Goal: Find specific page/section: Find specific page/section

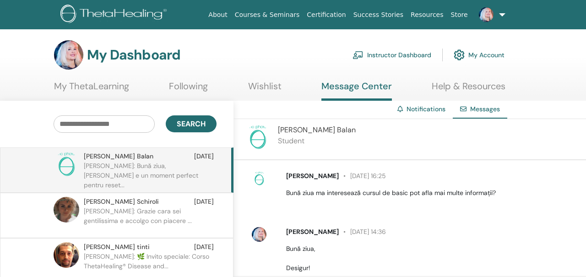
click at [291, 67] on div "My Dashboard Instructor Dashboard My Account" at bounding box center [279, 54] width 450 height 29
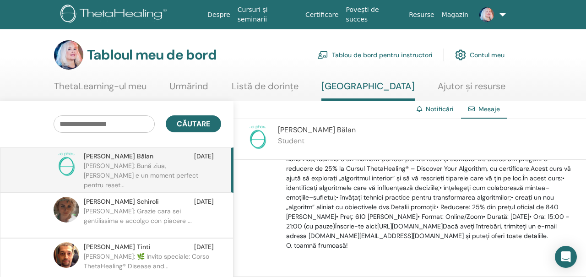
click at [137, 201] on font "Schiroli" at bounding box center [148, 201] width 22 height 8
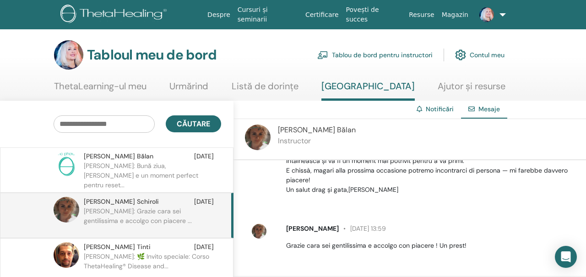
scroll to position [641, 0]
click at [259, 139] on img at bounding box center [258, 137] width 26 height 26
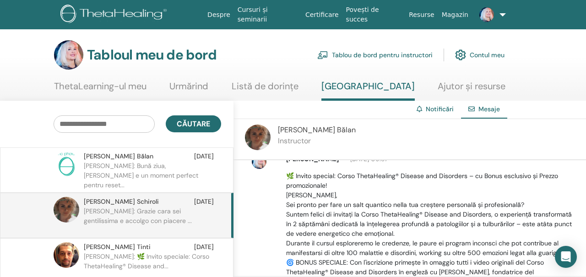
scroll to position [0, 0]
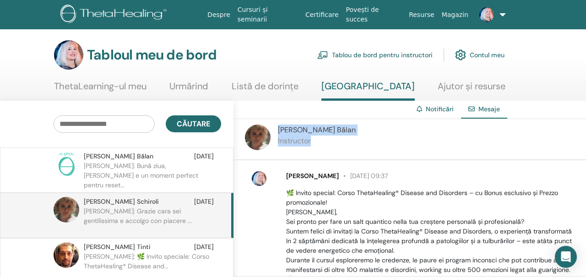
drag, startPoint x: 279, startPoint y: 129, endPoint x: 345, endPoint y: 149, distance: 69.6
click at [345, 150] on div "[PERSON_NAME] Instructor" at bounding box center [409, 139] width 352 height 41
copy div "[PERSON_NAME] Instructor"
click at [354, 135] on div "[PERSON_NAME] Instructor" at bounding box center [409, 139] width 352 height 41
click at [137, 156] on font "Bălan" at bounding box center [145, 156] width 16 height 8
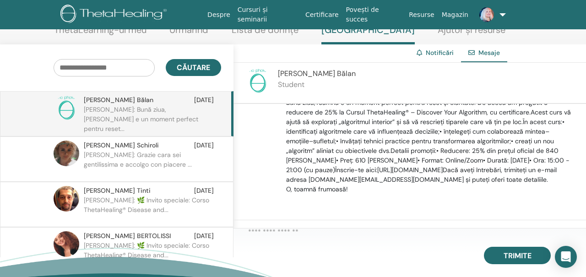
scroll to position [57, 0]
